Goal: Information Seeking & Learning: Learn about a topic

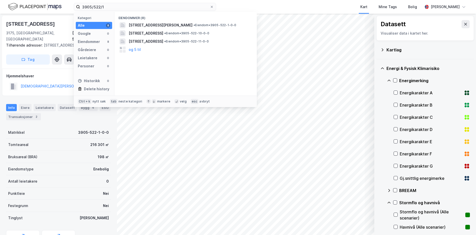
drag, startPoint x: 107, startPoint y: 6, endPoint x: 67, endPoint y: 9, distance: 40.2
click at [67, 9] on div "3905/522/1 Kategori Alle 8 Google 0 Eiendommer 8 Gårdeiere 0 Leietakere 0 Perso…" at bounding box center [238, 7] width 476 height 14
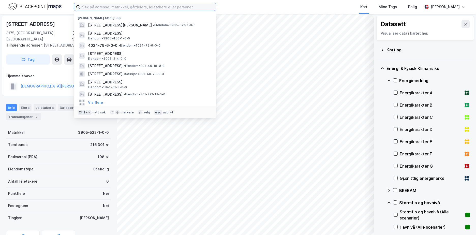
click at [103, 7] on input at bounding box center [148, 7] width 136 height 8
click at [87, 4] on input at bounding box center [148, 7] width 136 height 8
paste input "301-47/342/0/5"
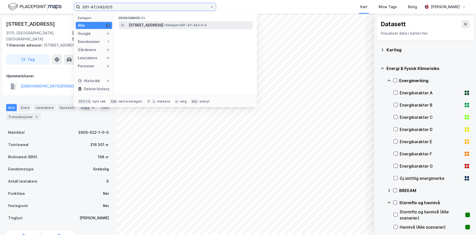
type input "301-47/342/0/5"
click at [152, 24] on span "[STREET_ADDRESS]" at bounding box center [146, 25] width 35 height 6
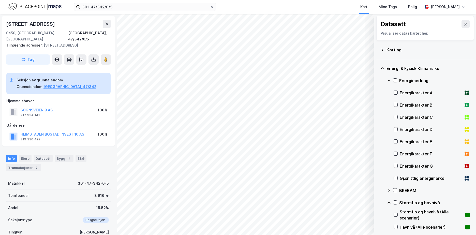
click at [380, 49] on div "Kartlag" at bounding box center [425, 50] width 98 height 19
click at [383, 50] on icon at bounding box center [383, 49] width 2 height 3
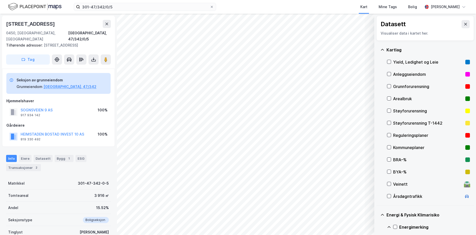
drag, startPoint x: 388, startPoint y: 85, endPoint x: 385, endPoint y: 92, distance: 7.2
click at [388, 85] on icon at bounding box center [389, 86] width 4 height 4
click at [383, 49] on icon at bounding box center [382, 50] width 4 height 4
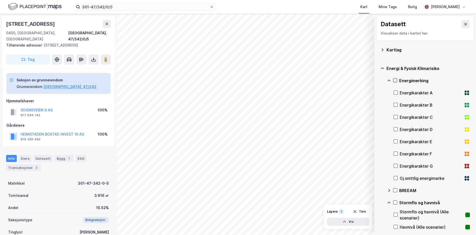
click at [395, 81] on icon at bounding box center [395, 81] width 4 height 4
click at [390, 80] on icon at bounding box center [389, 81] width 4 height 4
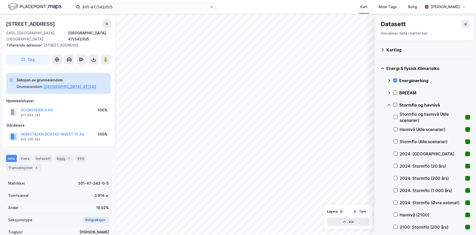
click at [396, 105] on icon at bounding box center [395, 105] width 3 height 2
click at [390, 105] on icon at bounding box center [389, 105] width 4 height 4
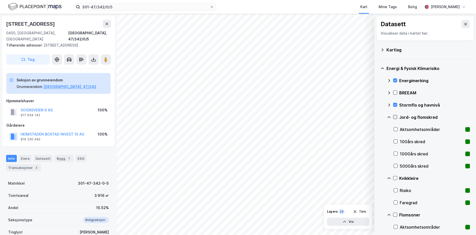
click at [396, 117] on icon at bounding box center [395, 117] width 3 height 2
click at [389, 116] on icon at bounding box center [389, 117] width 4 height 4
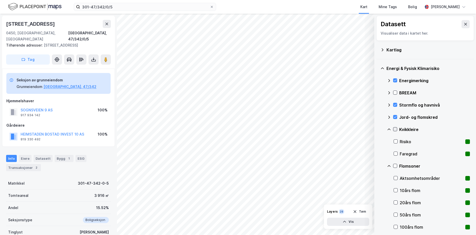
click at [395, 131] on icon at bounding box center [395, 129] width 4 height 4
click at [388, 128] on icon at bounding box center [389, 129] width 4 height 4
click at [394, 140] on icon at bounding box center [395, 142] width 4 height 4
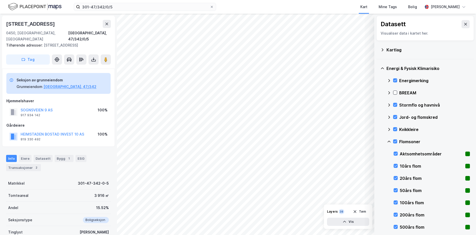
click at [389, 141] on icon at bounding box center [389, 142] width 4 height 4
